Goal: Task Accomplishment & Management: Complete application form

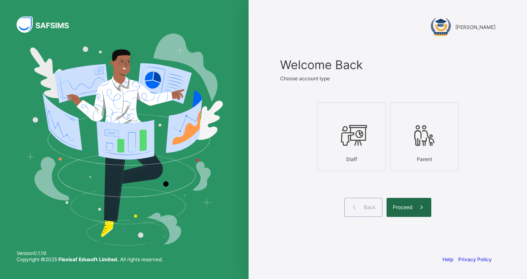
click at [392, 205] on div "Proceed" at bounding box center [408, 207] width 45 height 19
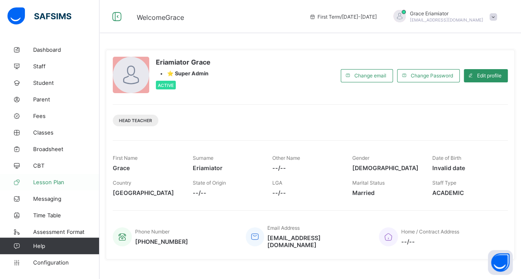
click at [47, 182] on span "Lesson Plan" at bounding box center [66, 182] width 66 height 7
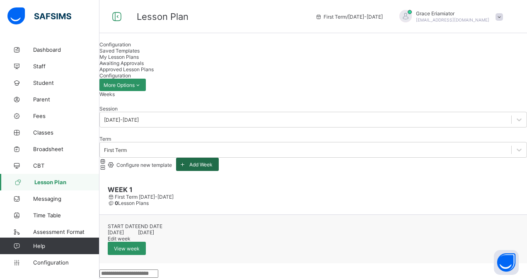
click at [212, 162] on span "Add Week" at bounding box center [200, 165] width 23 height 6
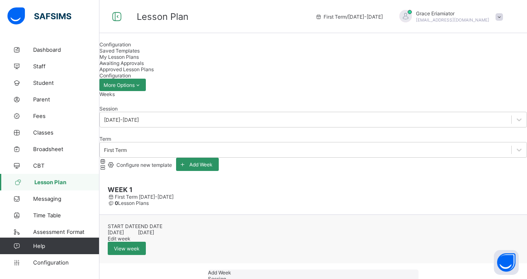
type input "******"
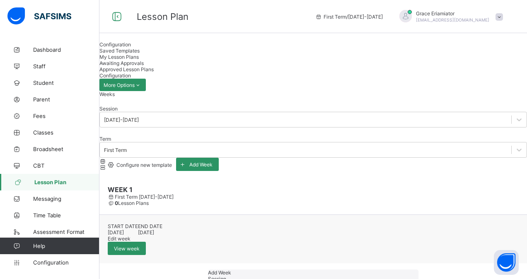
type input "**********"
type input "**"
type input "*"
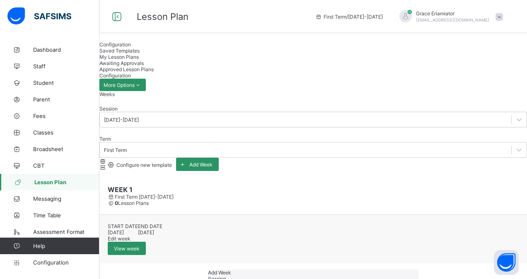
type input "****"
type input "**********"
type input "**"
type input "*"
type input "****"
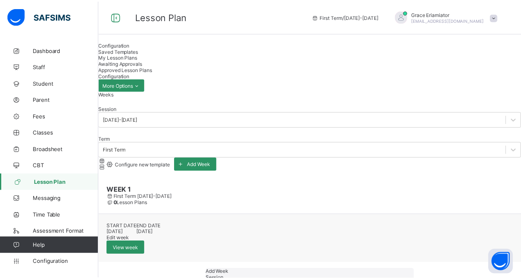
scroll to position [1, 0]
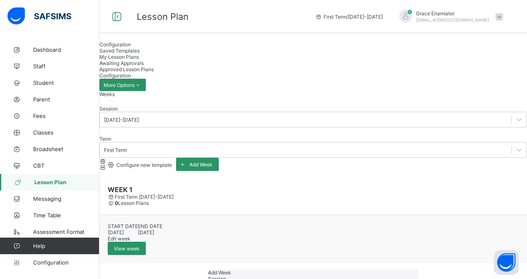
click at [172, 162] on span "Configure new template" at bounding box center [143, 165] width 57 height 6
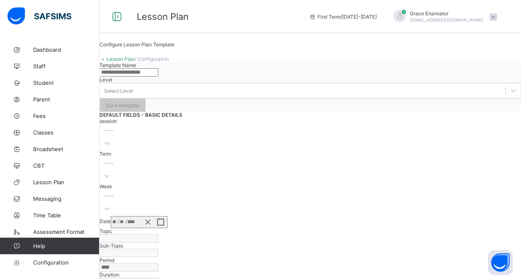
click at [158, 77] on input "text" at bounding box center [128, 72] width 59 height 8
type input "**********"
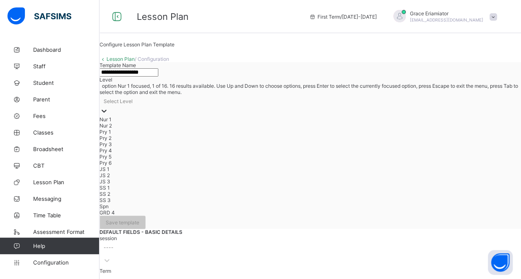
click at [303, 107] on div "Select Level" at bounding box center [309, 101] width 421 height 12
click at [294, 135] on div "Pry 1" at bounding box center [309, 132] width 421 height 6
click at [315, 110] on div "Pry 1" at bounding box center [309, 102] width 421 height 15
click at [299, 138] on div "Pry 2" at bounding box center [309, 135] width 421 height 6
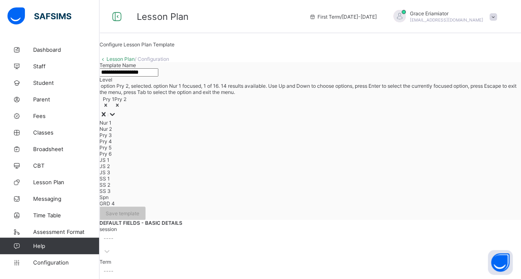
click at [327, 110] on div "Pry 1 Pry 2" at bounding box center [309, 102] width 421 height 15
click at [292, 145] on div "Pry 4" at bounding box center [309, 141] width 421 height 6
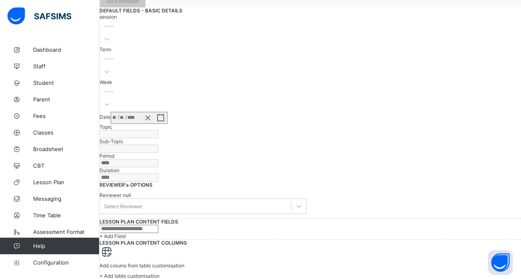
scroll to position [328, 0]
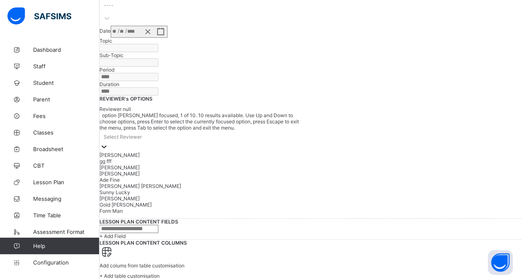
click at [213, 131] on div "Select Reviewer" at bounding box center [202, 137] width 207 height 12
click at [188, 183] on div "[PERSON_NAME] [PERSON_NAME]" at bounding box center [202, 186] width 207 height 6
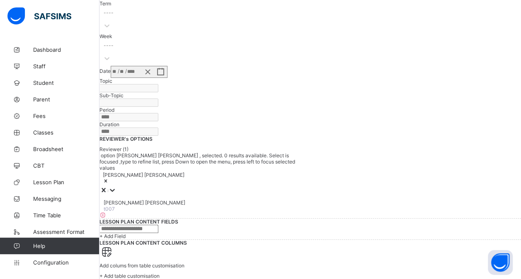
scroll to position [393, 0]
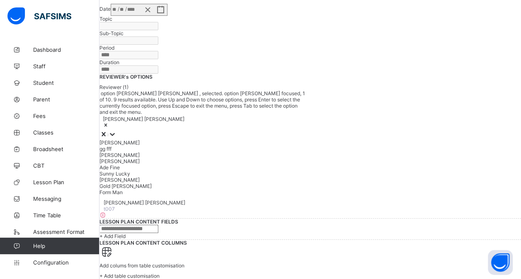
click at [240, 115] on div "[PERSON_NAME] [PERSON_NAME]" at bounding box center [202, 122] width 207 height 15
click at [199, 164] on div "Ade Fine" at bounding box center [202, 167] width 207 height 6
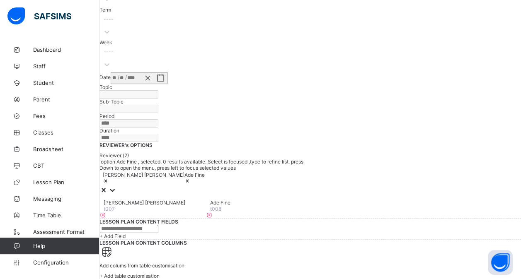
scroll to position [432, 0]
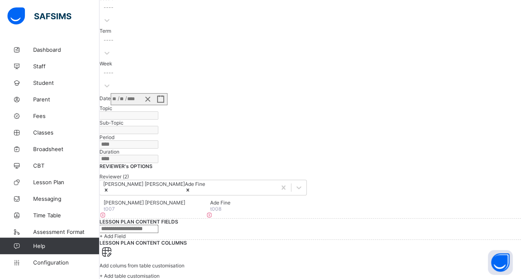
click at [158, 225] on input "text" at bounding box center [128, 229] width 59 height 8
type input "**********"
click at [125, 233] on span "+ Add Field" at bounding box center [112, 236] width 26 height 6
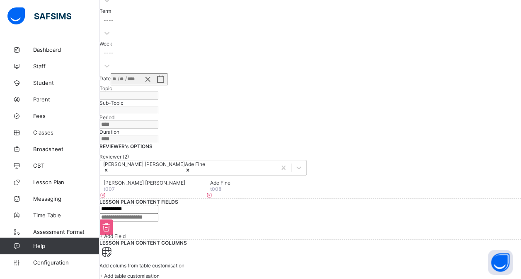
click at [148, 213] on input "text" at bounding box center [128, 217] width 59 height 8
type input "**********"
click at [125, 233] on span "+ Add Field" at bounding box center [112, 236] width 26 height 6
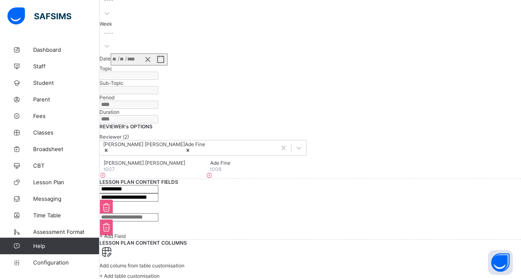
click at [158, 213] on input "text" at bounding box center [128, 217] width 59 height 8
type input "**********"
click at [125, 233] on span "+ Add Field" at bounding box center [112, 236] width 26 height 6
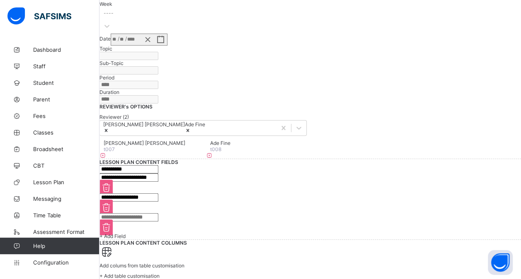
click at [158, 213] on input "text" at bounding box center [128, 217] width 59 height 8
type input "**********"
click at [125, 233] on span "+ Add Field" at bounding box center [112, 236] width 26 height 6
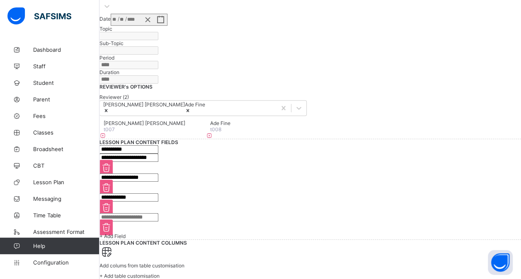
click at [158, 213] on input "text" at bounding box center [128, 217] width 59 height 8
type input "**********"
click at [125, 233] on span "+ Add Field" at bounding box center [112, 236] width 26 height 6
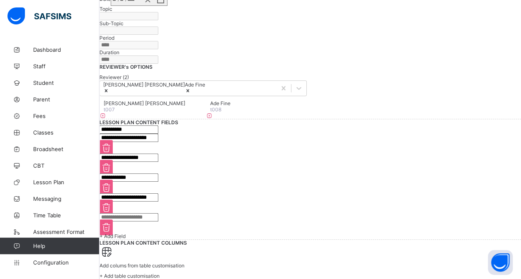
click at [158, 215] on input "text" at bounding box center [128, 217] width 59 height 8
type input "**********"
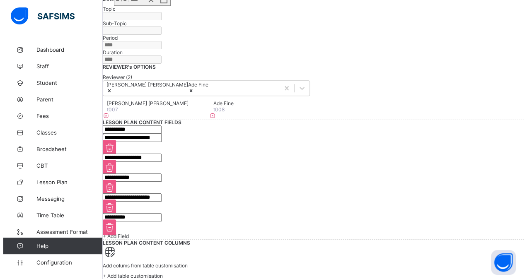
scroll to position [581, 0]
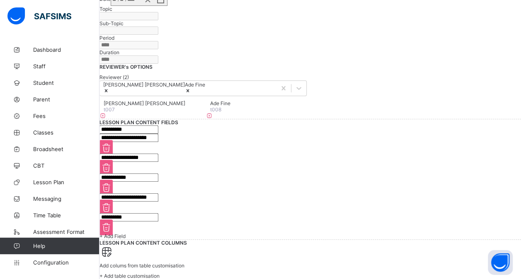
click at [159, 273] on span "+ Add table customisation" at bounding box center [129, 276] width 60 height 6
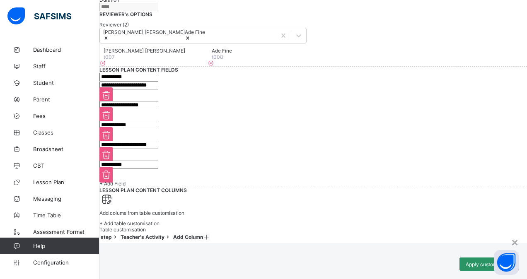
click at [210, 234] on icon at bounding box center [206, 237] width 7 height 6
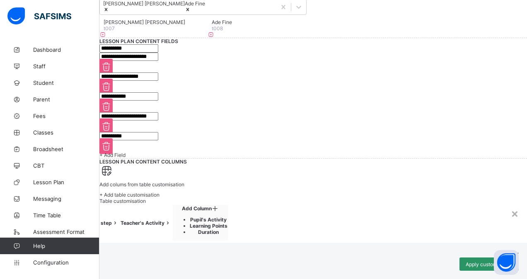
click at [227, 217] on li "Pupil's Activity" at bounding box center [209, 220] width 38 height 6
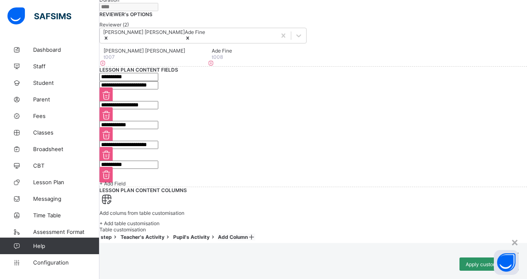
click at [255, 234] on icon at bounding box center [251, 237] width 7 height 6
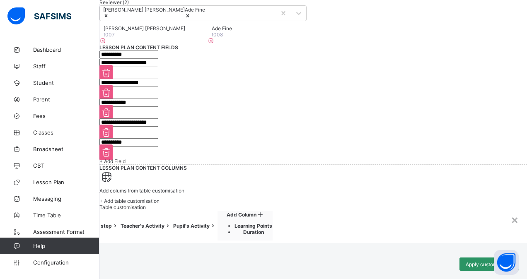
click at [272, 223] on li "Learning Points" at bounding box center [253, 226] width 38 height 6
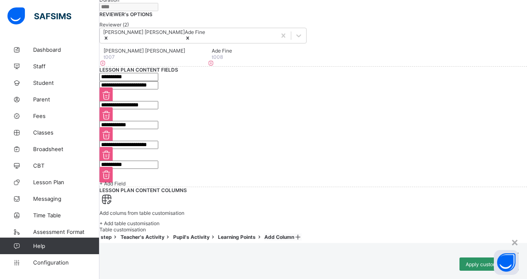
click at [301, 234] on icon at bounding box center [297, 237] width 7 height 6
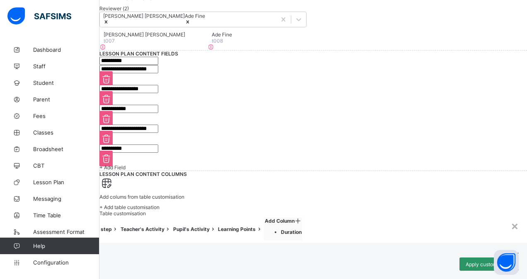
click at [301, 229] on li "Duration" at bounding box center [291, 232] width 21 height 6
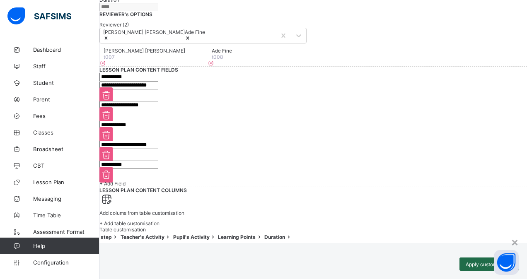
click at [465, 261] on span "Apply customisation" at bounding box center [488, 264] width 47 height 6
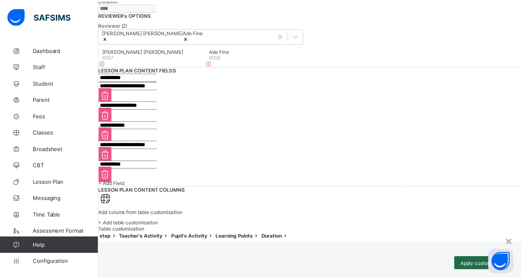
scroll to position [579, 0]
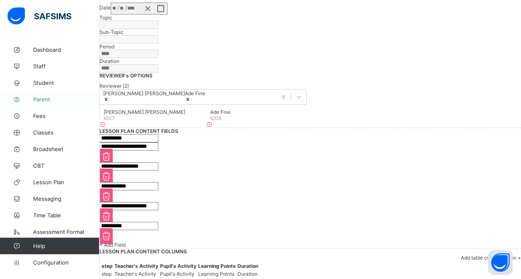
click at [45, 97] on span "Parent" at bounding box center [66, 99] width 66 height 7
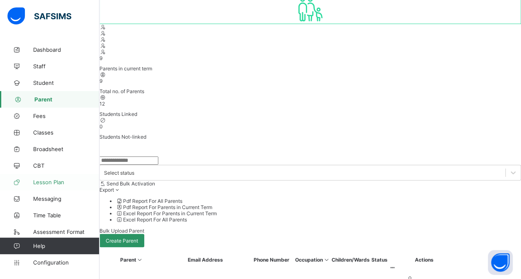
scroll to position [211, 0]
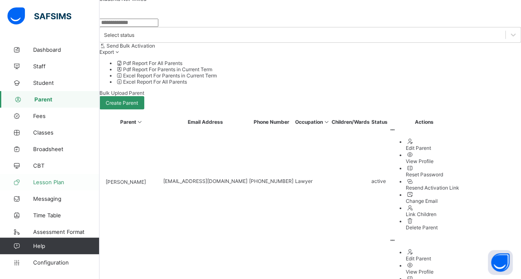
click at [46, 181] on span "Lesson Plan" at bounding box center [66, 182] width 66 height 7
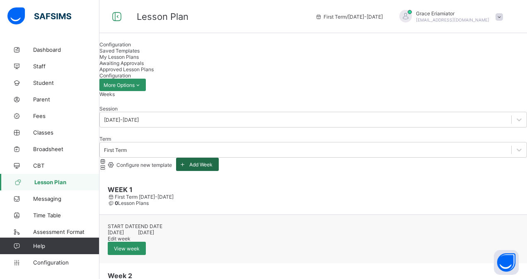
click at [212, 162] on span "Add Week" at bounding box center [200, 165] width 23 height 6
type input "******"
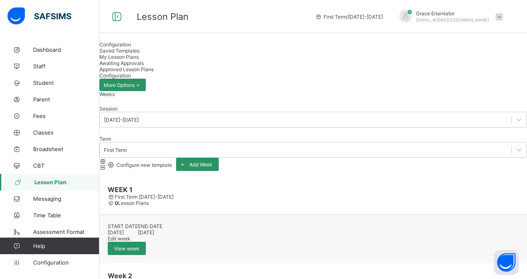
type input "**********"
type input "**"
type input "*"
type input "****"
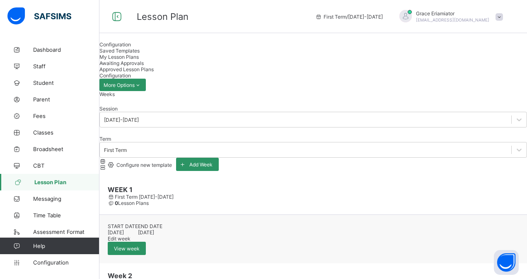
type input "**********"
type input "**"
type input "*"
type input "****"
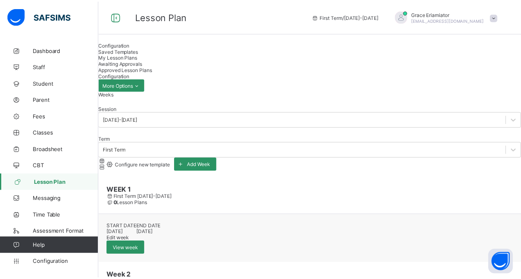
scroll to position [1, 0]
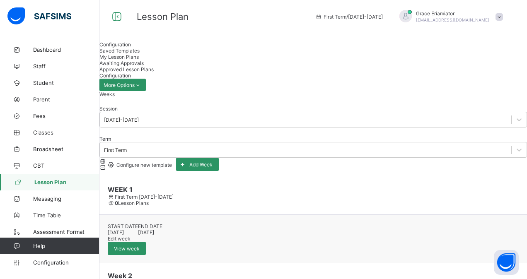
click at [172, 162] on span "Configure new template" at bounding box center [143, 165] width 57 height 6
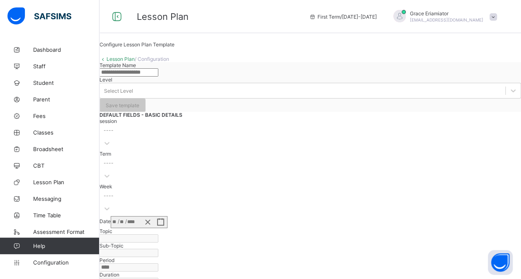
click at [154, 77] on input "text" at bounding box center [128, 72] width 59 height 8
type input "*"
type input "**********"
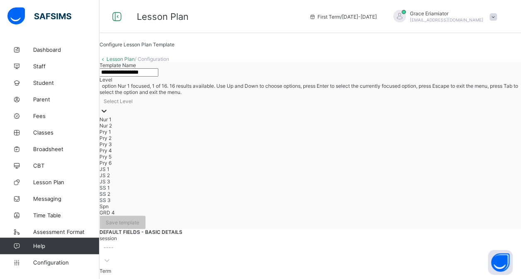
click at [133, 104] on div "Select Level" at bounding box center [118, 101] width 29 height 6
click at [287, 135] on div "Pry 1" at bounding box center [309, 132] width 421 height 6
click at [301, 110] on div "Pry 1" at bounding box center [309, 102] width 421 height 15
click at [284, 138] on div "Pry 2" at bounding box center [309, 135] width 421 height 6
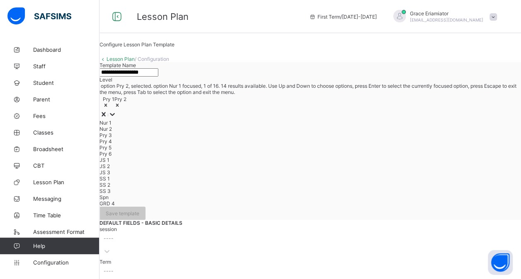
click at [321, 110] on div "Pry 1 Pry 2" at bounding box center [309, 102] width 421 height 15
click at [289, 138] on div "Pry 3" at bounding box center [309, 135] width 421 height 6
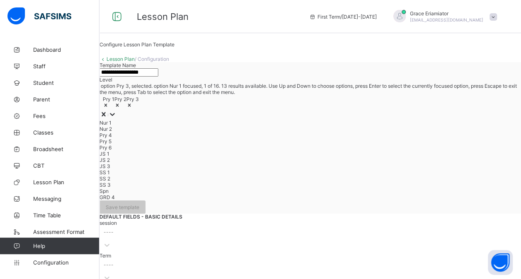
click at [299, 110] on div "Pry 1 Pry 2 Pry 3" at bounding box center [309, 102] width 421 height 15
click at [282, 138] on div "Pry 4" at bounding box center [309, 135] width 421 height 6
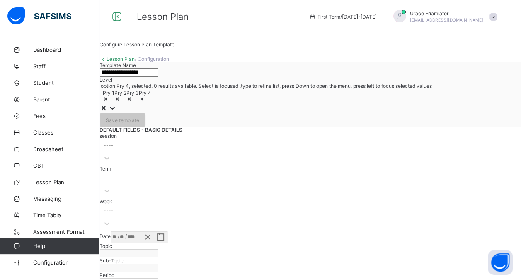
click at [326, 104] on div "Pry 1 Pry 2 Pry 3 Pry 4" at bounding box center [309, 96] width 421 height 15
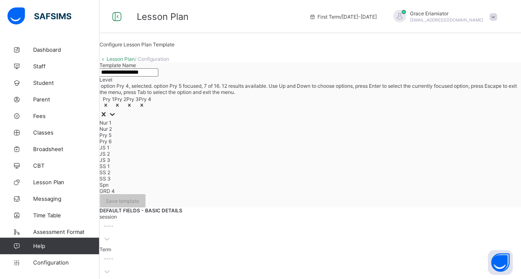
click at [285, 138] on div "Pry 5" at bounding box center [309, 135] width 421 height 6
click at [311, 110] on div "Pry 1 Pry 2 Pry 3 Pry 4 Pry 5" at bounding box center [309, 102] width 421 height 15
click at [285, 138] on div "Pry 6" at bounding box center [309, 135] width 421 height 6
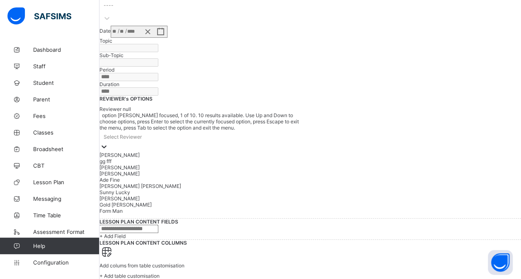
scroll to position [285, 0]
click at [188, 159] on div "option [PERSON_NAME] focused, 1 of 10. 10 results available. Use Up and Down to…" at bounding box center [202, 163] width 207 height 102
click at [195, 158] on div "[PERSON_NAME]" at bounding box center [202, 155] width 207 height 6
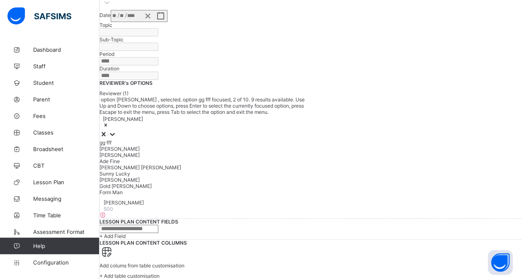
click at [217, 130] on div "[PERSON_NAME]" at bounding box center [202, 122] width 207 height 15
click at [183, 164] on div "Ade Fine" at bounding box center [202, 161] width 207 height 6
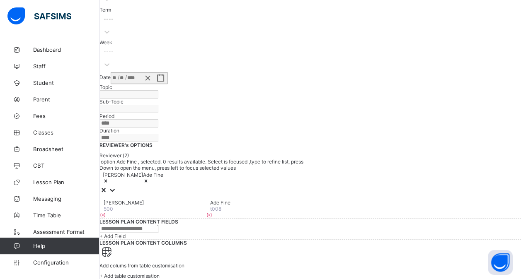
scroll to position [374, 0]
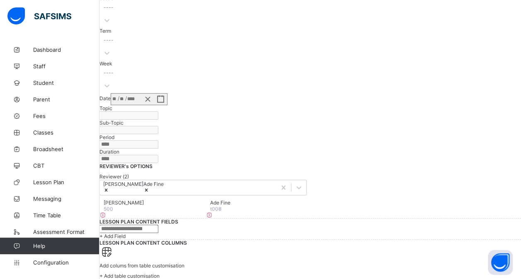
click at [158, 225] on input "text" at bounding box center [128, 229] width 59 height 8
type input "**********"
click at [145, 233] on div "+ Add Field" at bounding box center [309, 236] width 421 height 6
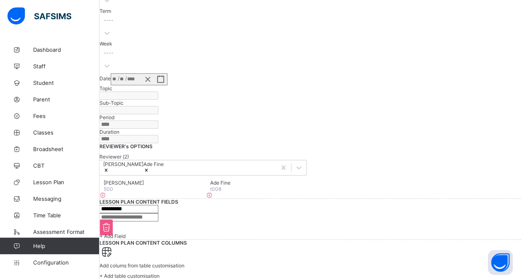
click at [158, 213] on input "text" at bounding box center [128, 217] width 59 height 8
type input "**********"
click at [151, 233] on div "+ Add Field" at bounding box center [309, 236] width 421 height 6
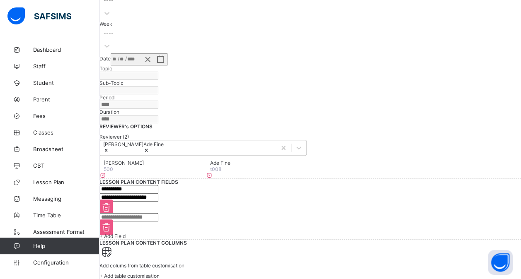
click at [158, 213] on input "text" at bounding box center [128, 217] width 59 height 8
type input "**********"
click at [125, 233] on span "+ Add Field" at bounding box center [112, 236] width 26 height 6
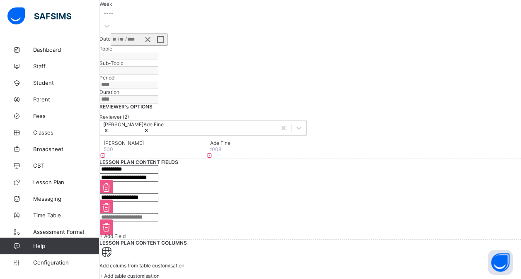
click at [158, 222] on input "text" at bounding box center [128, 217] width 59 height 8
type input "**********"
click at [125, 239] on span "+ Add Field" at bounding box center [112, 236] width 26 height 6
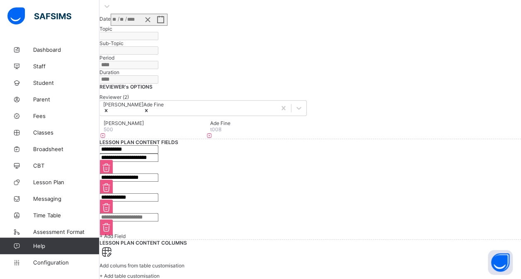
scroll to position [430, 0]
click at [158, 213] on input "text" at bounding box center [128, 217] width 59 height 8
type input "**********"
click at [153, 233] on div "+ Add Field" at bounding box center [309, 236] width 421 height 6
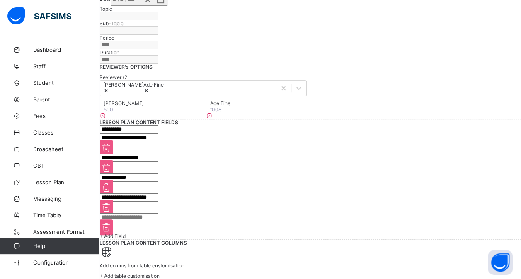
click at [158, 222] on input "text" at bounding box center [128, 217] width 59 height 8
type input "**********"
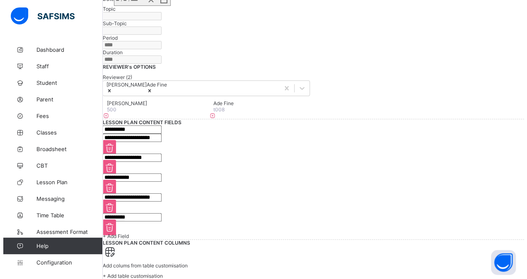
scroll to position [592, 0]
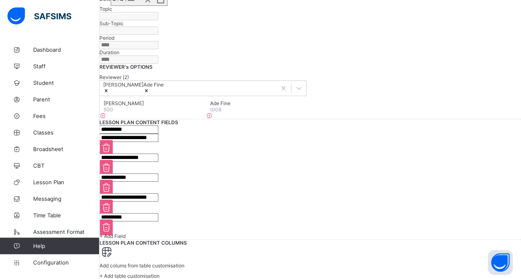
click at [159, 273] on span "+ Add table customisation" at bounding box center [129, 276] width 60 height 6
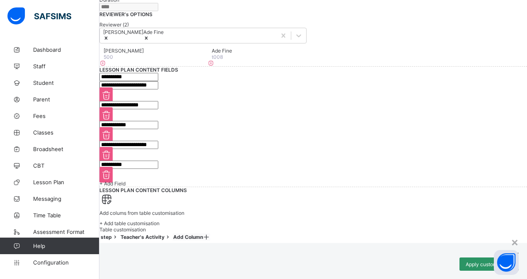
click at [210, 234] on icon at bounding box center [206, 237] width 7 height 6
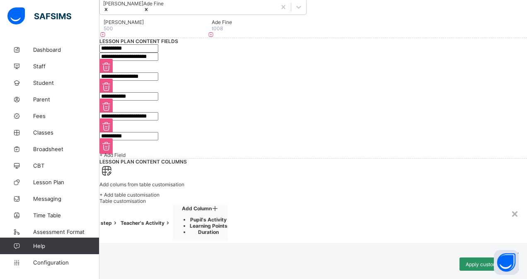
click at [227, 217] on li "Pupil's Activity" at bounding box center [209, 220] width 38 height 6
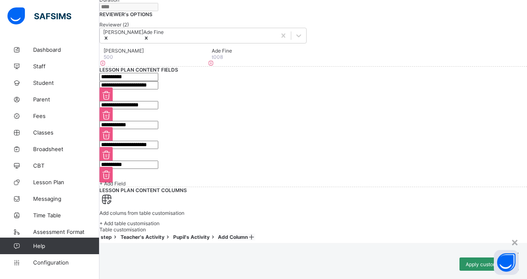
click at [255, 234] on icon at bounding box center [251, 237] width 7 height 6
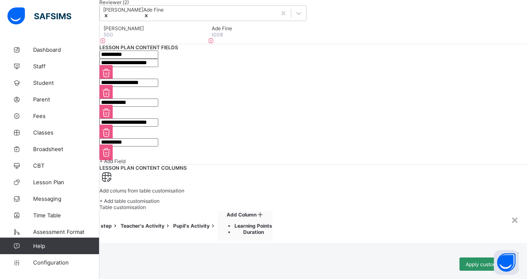
click at [272, 223] on li "Learning Points" at bounding box center [253, 226] width 38 height 6
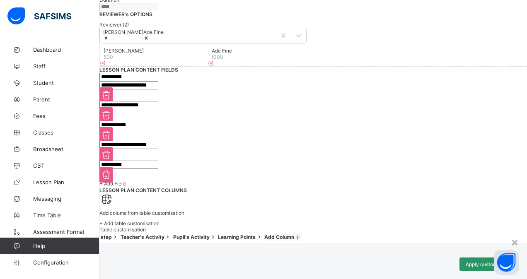
click at [301, 234] on icon at bounding box center [297, 237] width 7 height 6
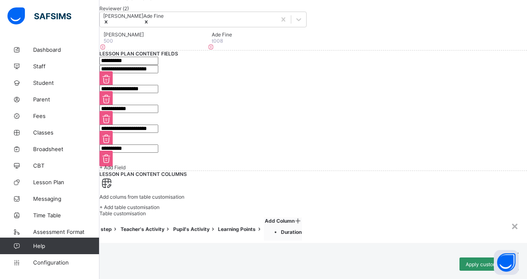
click at [301, 229] on li "Duration" at bounding box center [291, 232] width 21 height 6
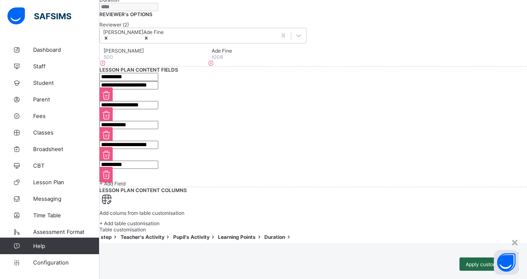
click at [465, 261] on span "Apply customisation" at bounding box center [488, 264] width 47 height 6
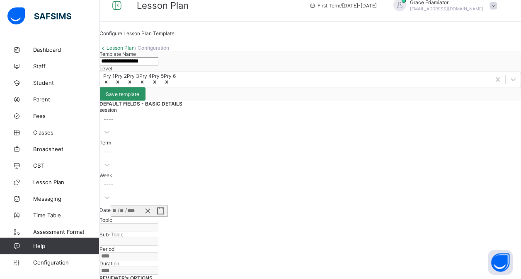
scroll to position [0, 0]
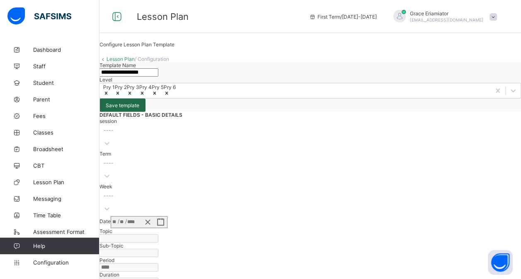
click at [139, 109] on span "Save template" at bounding box center [123, 105] width 34 height 6
click at [135, 62] on link "Lesson Plan" at bounding box center [120, 59] width 28 height 6
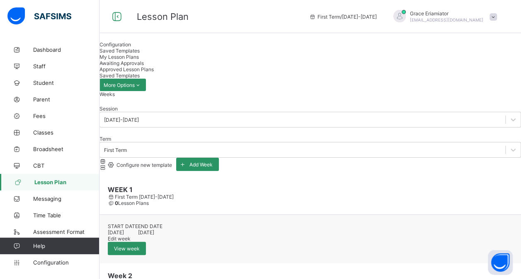
click at [131, 48] on span "Configuration" at bounding box center [114, 44] width 31 height 6
click at [140, 54] on span "Saved Templates" at bounding box center [119, 51] width 40 height 6
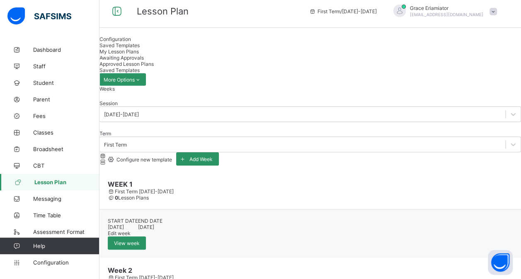
scroll to position [2, 0]
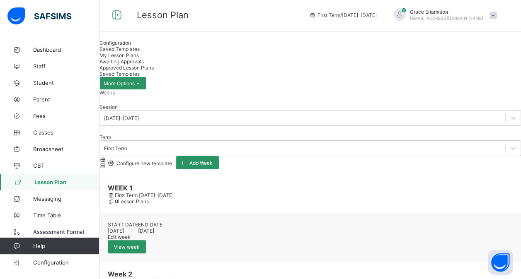
click at [139, 58] on span "My Lesson Plans" at bounding box center [118, 55] width 39 height 6
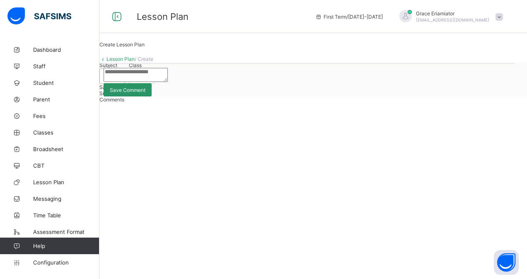
click at [124, 84] on div at bounding box center [116, 76] width 15 height 15
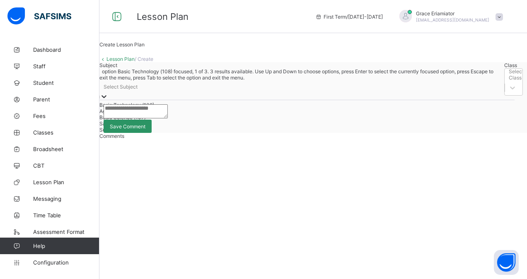
click at [168, 108] on div "Basic Technology (108)" at bounding box center [299, 105] width 400 height 6
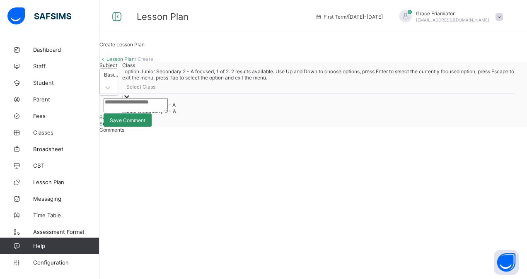
click at [155, 90] on div "Select Class" at bounding box center [140, 87] width 29 height 6
click at [236, 108] on div "Junior Secondary 2 - A" at bounding box center [322, 105] width 400 height 6
click at [179, 90] on div "Junior Secondary 2 - A" at bounding box center [151, 87] width 53 height 6
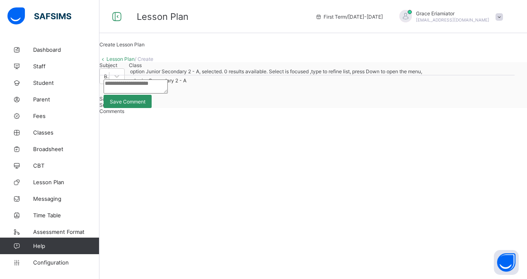
click at [137, 94] on icon at bounding box center [133, 90] width 8 height 8
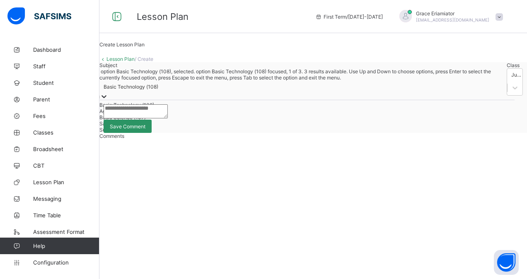
click at [108, 102] on div at bounding box center [104, 97] width 8 height 10
click at [178, 114] on div "Agricultural Science (102)" at bounding box center [300, 111] width 403 height 6
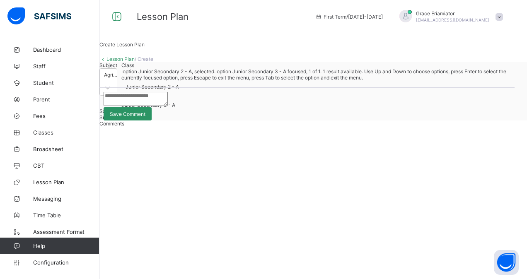
click at [179, 90] on div "Junior Secondary 2 - A" at bounding box center [151, 87] width 53 height 6
click at [244, 108] on div "Junior Secondary 3 - A" at bounding box center [321, 105] width 401 height 6
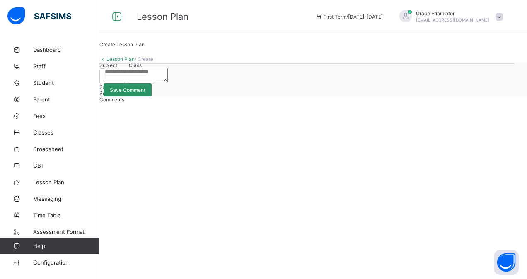
click at [135, 62] on link "Lesson Plan" at bounding box center [120, 59] width 28 height 6
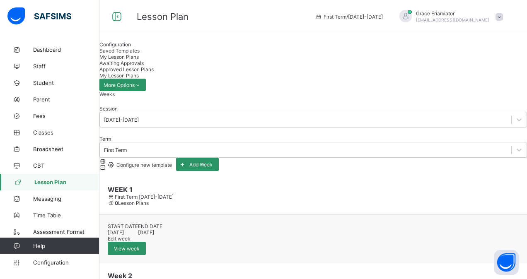
click at [182, 54] on div "Saved Templates" at bounding box center [312, 51] width 427 height 6
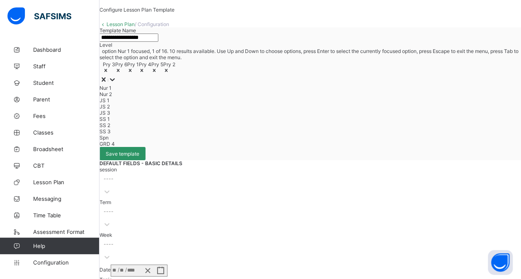
click at [328, 75] on div "Pry 3 Pry 6 Pry 1 Pry 4 Pry 5 Pry 2" at bounding box center [309, 67] width 421 height 15
click at [306, 110] on div "JS 2" at bounding box center [309, 107] width 421 height 6
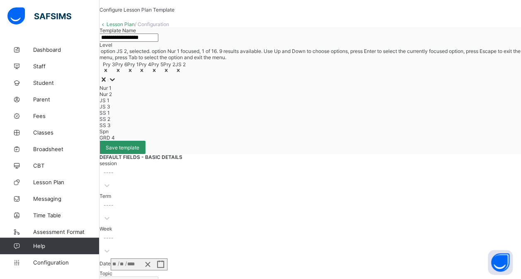
click at [311, 75] on div "Pry 3 Pry 6 Pry 1 Pry 4 Pry 5 Pry 2 JS 2" at bounding box center [309, 67] width 421 height 15
click at [298, 104] on div "JS 1" at bounding box center [309, 100] width 421 height 6
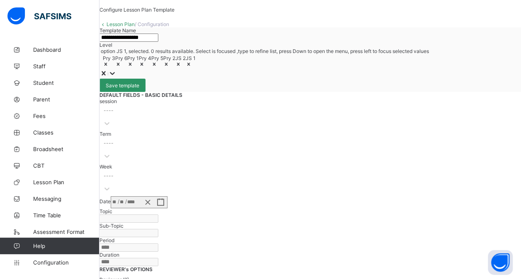
click at [319, 69] on div "Pry 3 Pry 6 Pry 1 Pry 4 Pry 5 Pry 2 JS 2 JS 1" at bounding box center [309, 61] width 421 height 15
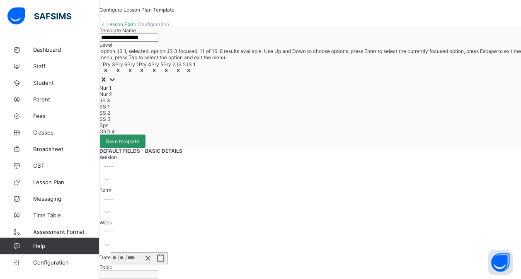
click at [295, 104] on div "JS 3" at bounding box center [309, 100] width 421 height 6
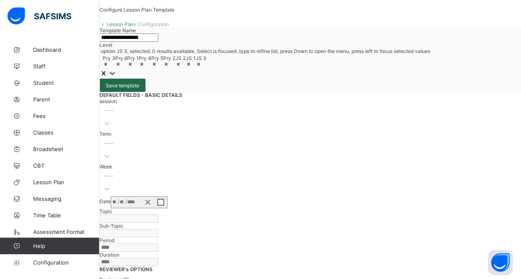
click at [139, 82] on span "Save template" at bounding box center [123, 85] width 34 height 6
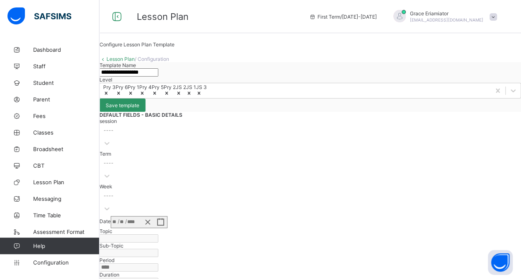
click at [135, 62] on link "Lesson Plan" at bounding box center [120, 59] width 28 height 6
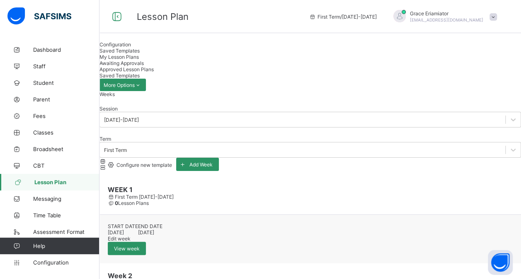
click at [139, 60] on span "My Lesson Plans" at bounding box center [118, 57] width 39 height 6
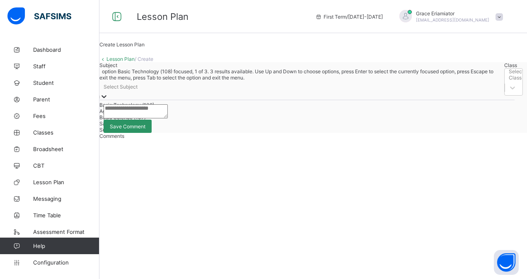
click at [183, 92] on div "Select Subject" at bounding box center [299, 87] width 400 height 12
click at [167, 108] on div "Basic Technology (108)" at bounding box center [299, 105] width 400 height 6
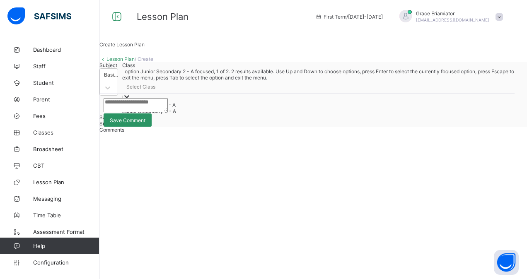
click at [155, 90] on div "Select Class" at bounding box center [140, 87] width 29 height 6
click at [235, 108] on div "Junior Secondary 2 - A" at bounding box center [322, 105] width 400 height 6
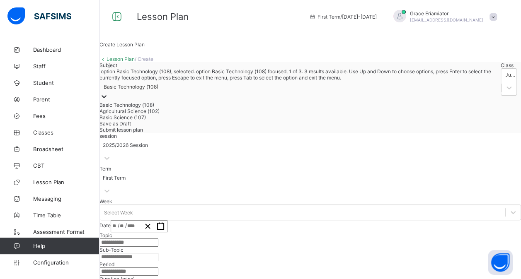
click at [108, 102] on div at bounding box center [104, 97] width 8 height 10
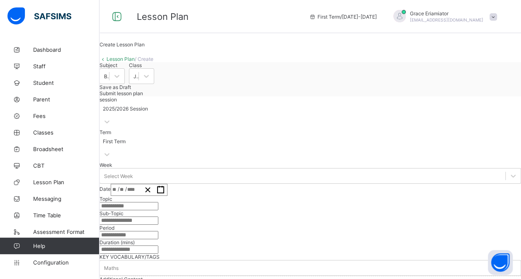
click at [126, 62] on link "Lesson Plan" at bounding box center [120, 59] width 28 height 6
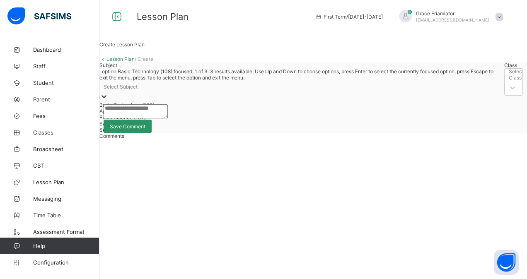
click at [108, 102] on div at bounding box center [104, 97] width 8 height 10
click at [159, 114] on div "Agricultural Science (102)" at bounding box center [299, 111] width 400 height 6
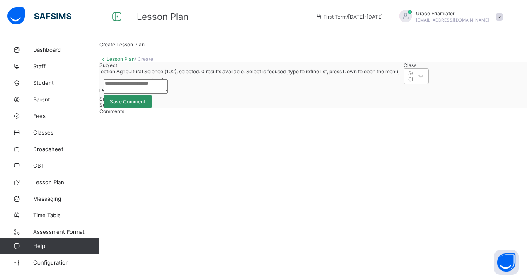
click at [404, 82] on div "Select Class" at bounding box center [408, 76] width 9 height 12
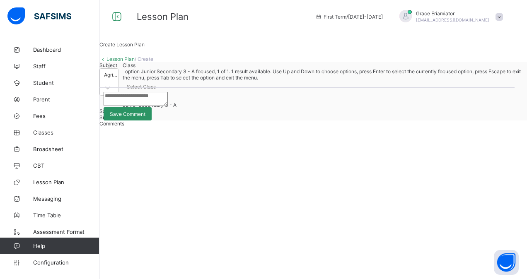
click at [234, 108] on div "Junior Secondary 3 - A" at bounding box center [323, 105] width 400 height 6
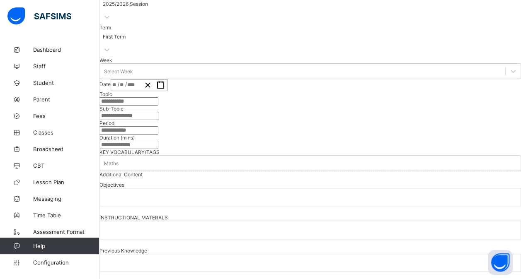
scroll to position [117, 0]
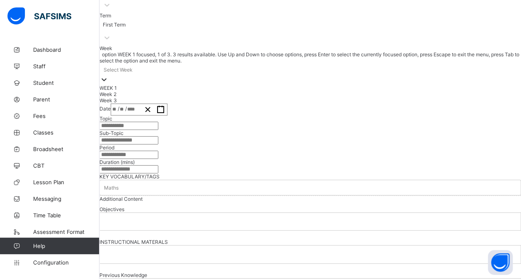
click at [169, 75] on div "Select Week" at bounding box center [309, 70] width 421 height 12
click at [184, 91] on div "WEEK 1" at bounding box center [309, 88] width 421 height 6
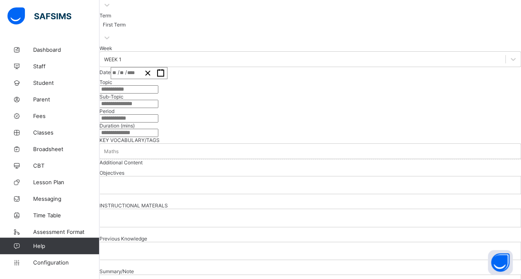
click at [141, 79] on div "/ /" at bounding box center [126, 73] width 30 height 11
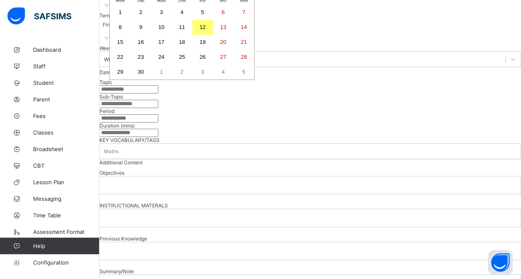
click at [121, 30] on abbr "8" at bounding box center [119, 27] width 3 height 6
type input "**********"
type input "*"
type input "****"
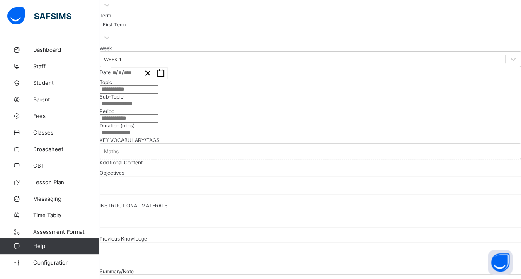
click at [158, 94] on input "text" at bounding box center [128, 89] width 59 height 8
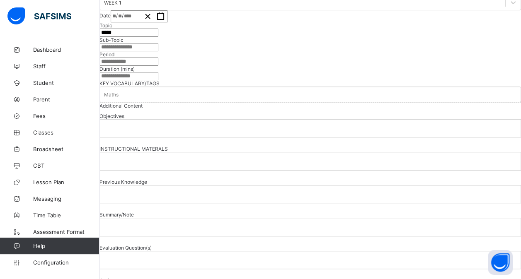
scroll to position [174, 0]
type input "*****"
click at [158, 51] on input "text" at bounding box center [128, 47] width 59 height 8
type input "*****"
click at [158, 65] on input "text" at bounding box center [128, 61] width 59 height 8
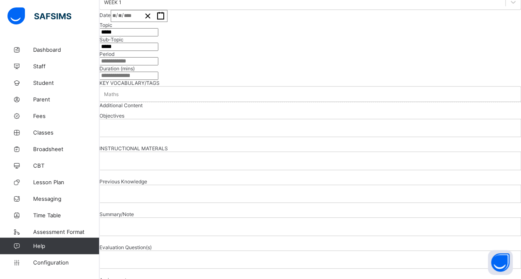
type input "*"
click at [158, 80] on input "number" at bounding box center [128, 76] width 59 height 8
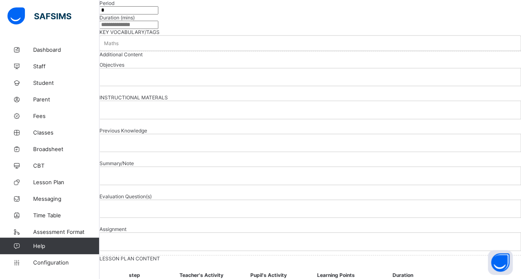
scroll to position [228, 0]
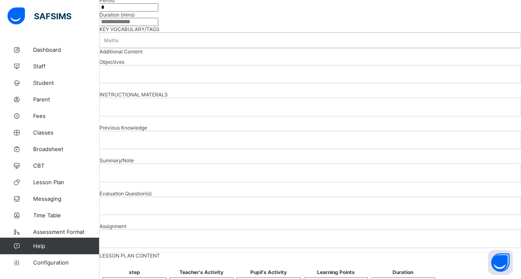
type input "**"
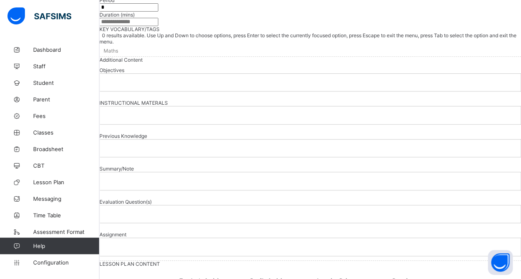
click at [183, 56] on div "Maths" at bounding box center [309, 51] width 421 height 12
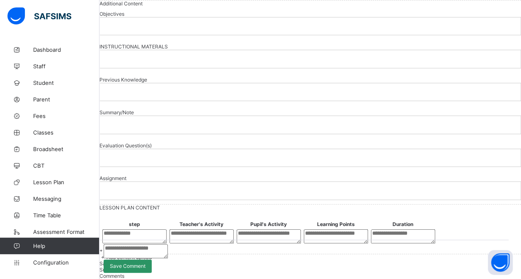
scroll to position [373, 0]
type input "*****"
click at [140, 30] on p at bounding box center [310, 25] width 408 height 7
click at [139, 68] on div at bounding box center [310, 58] width 420 height 17
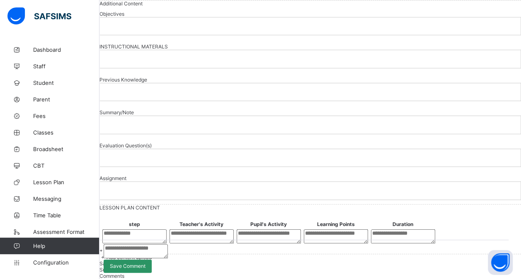
scroll to position [463, 0]
click at [151, 83] on div at bounding box center [310, 91] width 420 height 17
click at [145, 116] on div at bounding box center [310, 124] width 420 height 17
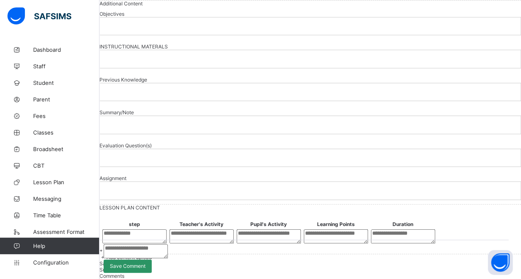
click at [152, 154] on p at bounding box center [310, 157] width 408 height 7
click at [144, 187] on p at bounding box center [310, 190] width 408 height 7
click at [165, 229] on textarea at bounding box center [134, 236] width 64 height 14
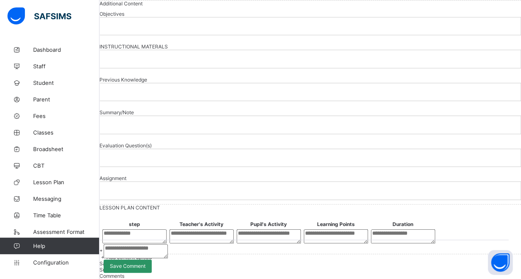
click at [228, 229] on textarea at bounding box center [201, 236] width 64 height 14
drag, startPoint x: 297, startPoint y: 126, endPoint x: 305, endPoint y: 126, distance: 8.7
click at [297, 229] on textarea at bounding box center [268, 236] width 64 height 14
click at [368, 229] on textarea at bounding box center [336, 236] width 64 height 14
click at [431, 229] on textarea at bounding box center [403, 236] width 64 height 14
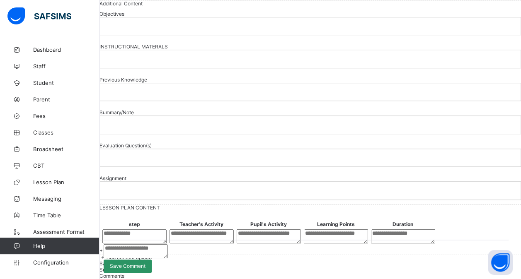
click at [134, 248] on span "+ Add new row" at bounding box center [116, 251] width 35 height 6
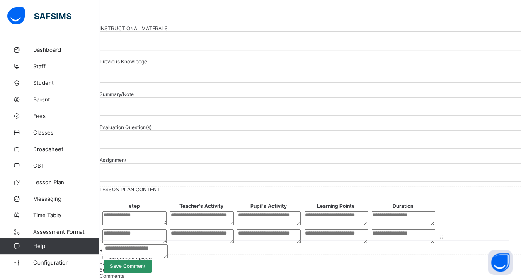
scroll to position [676, 0]
click at [152, 254] on span "Add content upload" at bounding box center [128, 257] width 45 height 6
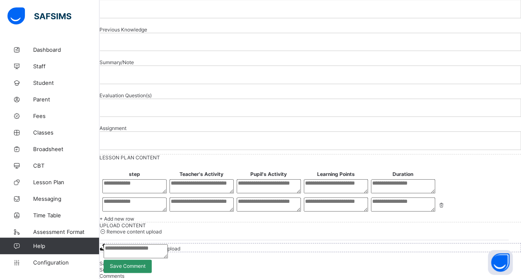
scroll to position [756, 0]
click at [274, 244] on div "Click or drag file here to upload" at bounding box center [310, 248] width 420 height 8
click at [162, 229] on span "Remove content upload" at bounding box center [133, 232] width 55 height 6
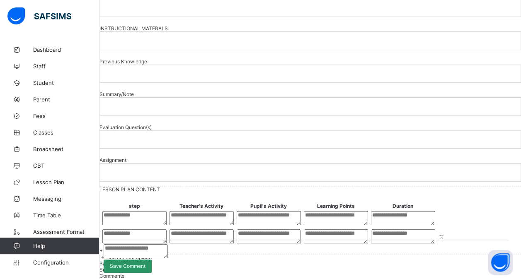
scroll to position [676, 0]
click at [143, 267] on span "Submit lesson plan" at bounding box center [120, 270] width 43 height 6
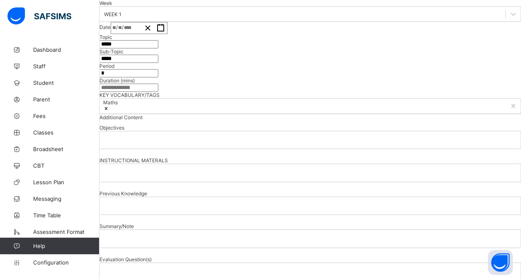
scroll to position [0, 0]
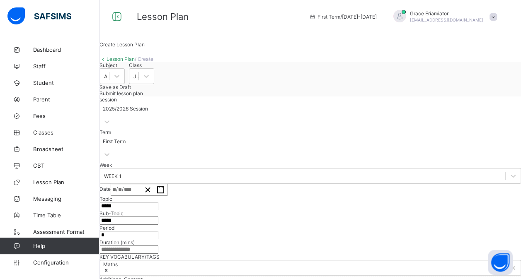
click at [128, 62] on link "Lesson Plan" at bounding box center [120, 59] width 28 height 6
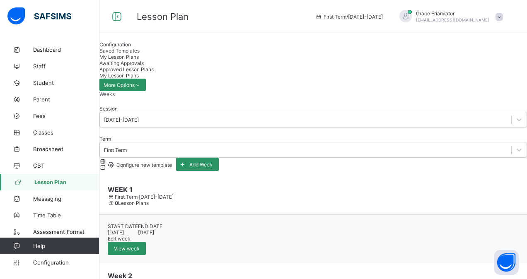
click at [282, 65] on div "Awaiting Approvals" at bounding box center [312, 63] width 427 height 6
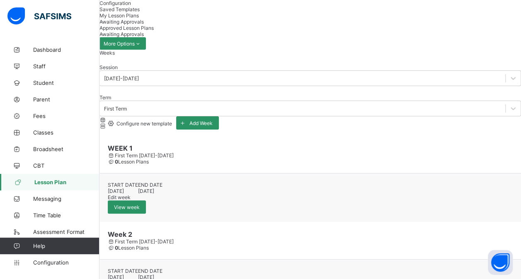
scroll to position [48, 0]
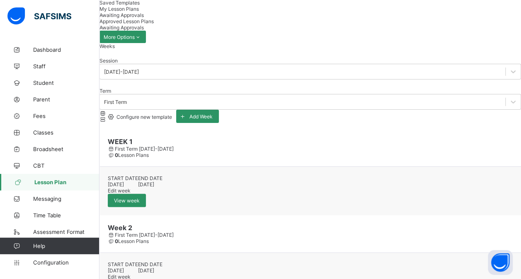
click at [154, 18] on span "Approved Lesson Plans" at bounding box center [126, 21] width 54 height 6
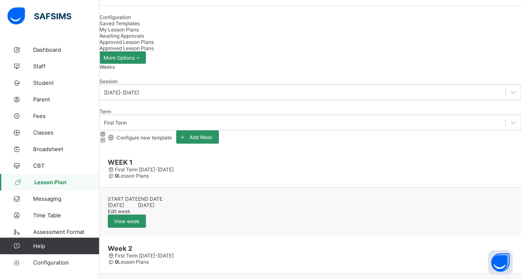
click at [144, 37] on span "Awaiting Approvals" at bounding box center [121, 36] width 44 height 6
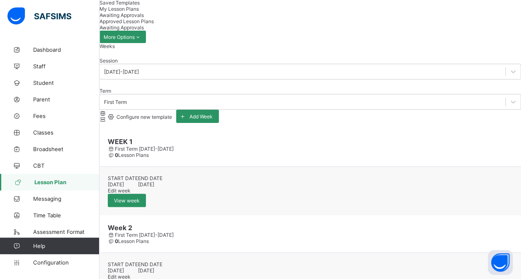
click at [331, 18] on div "Approved Lesson Plans" at bounding box center [309, 21] width 421 height 6
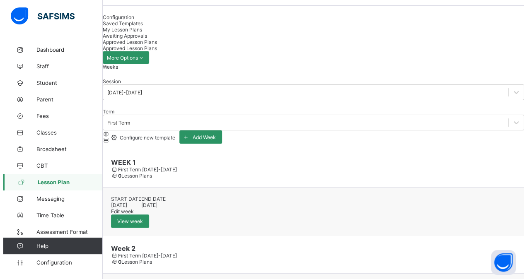
scroll to position [0, 0]
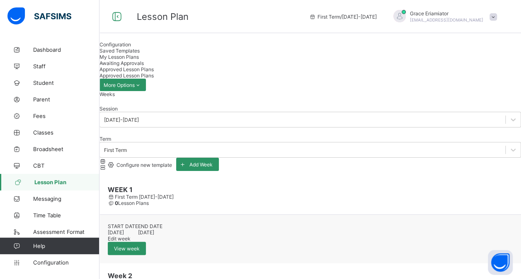
click at [131, 48] on span "Configuration" at bounding box center [114, 44] width 31 height 6
